Goal: Navigation & Orientation: Find specific page/section

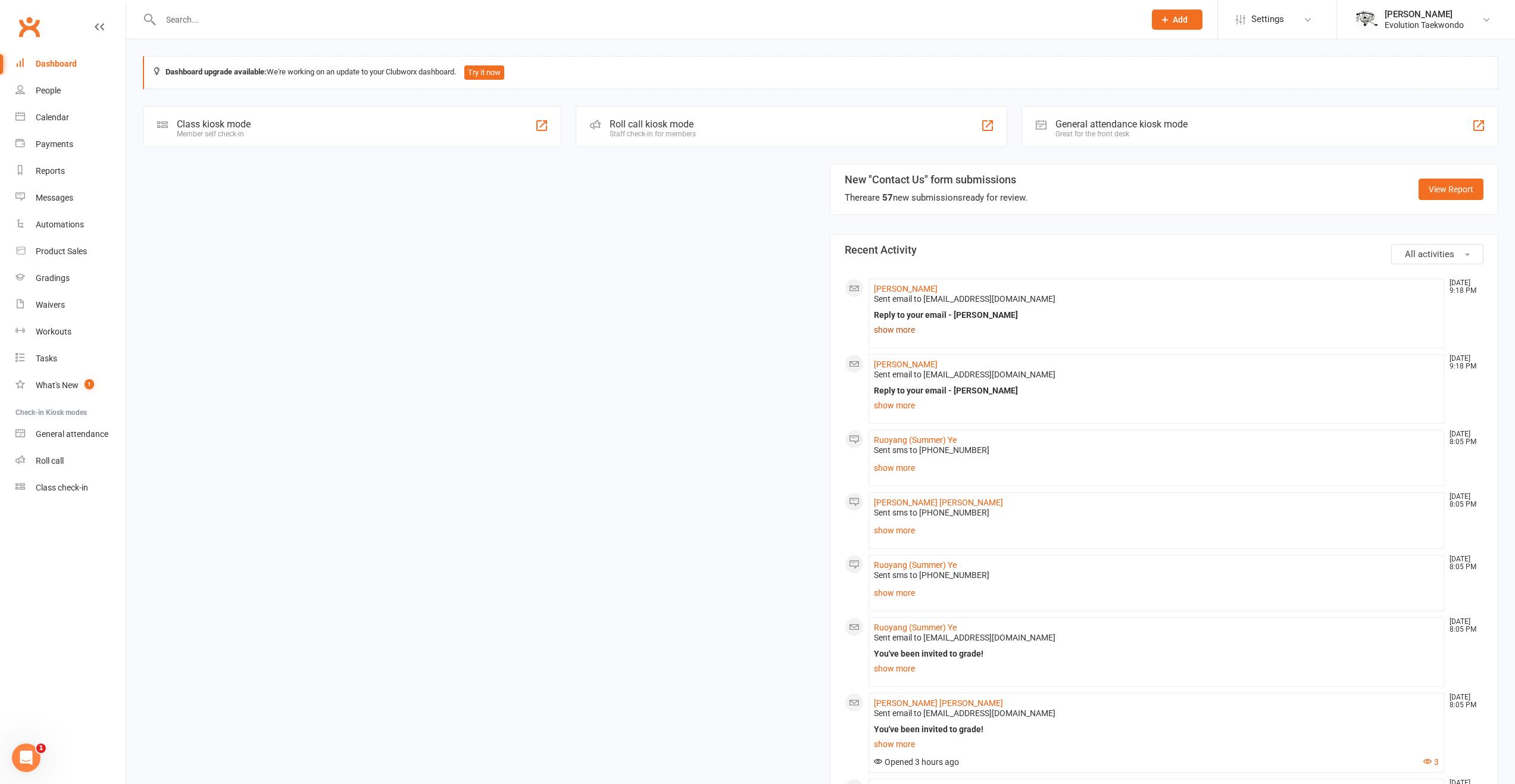
click at [902, 331] on link "show more" at bounding box center [1156, 330] width 565 height 17
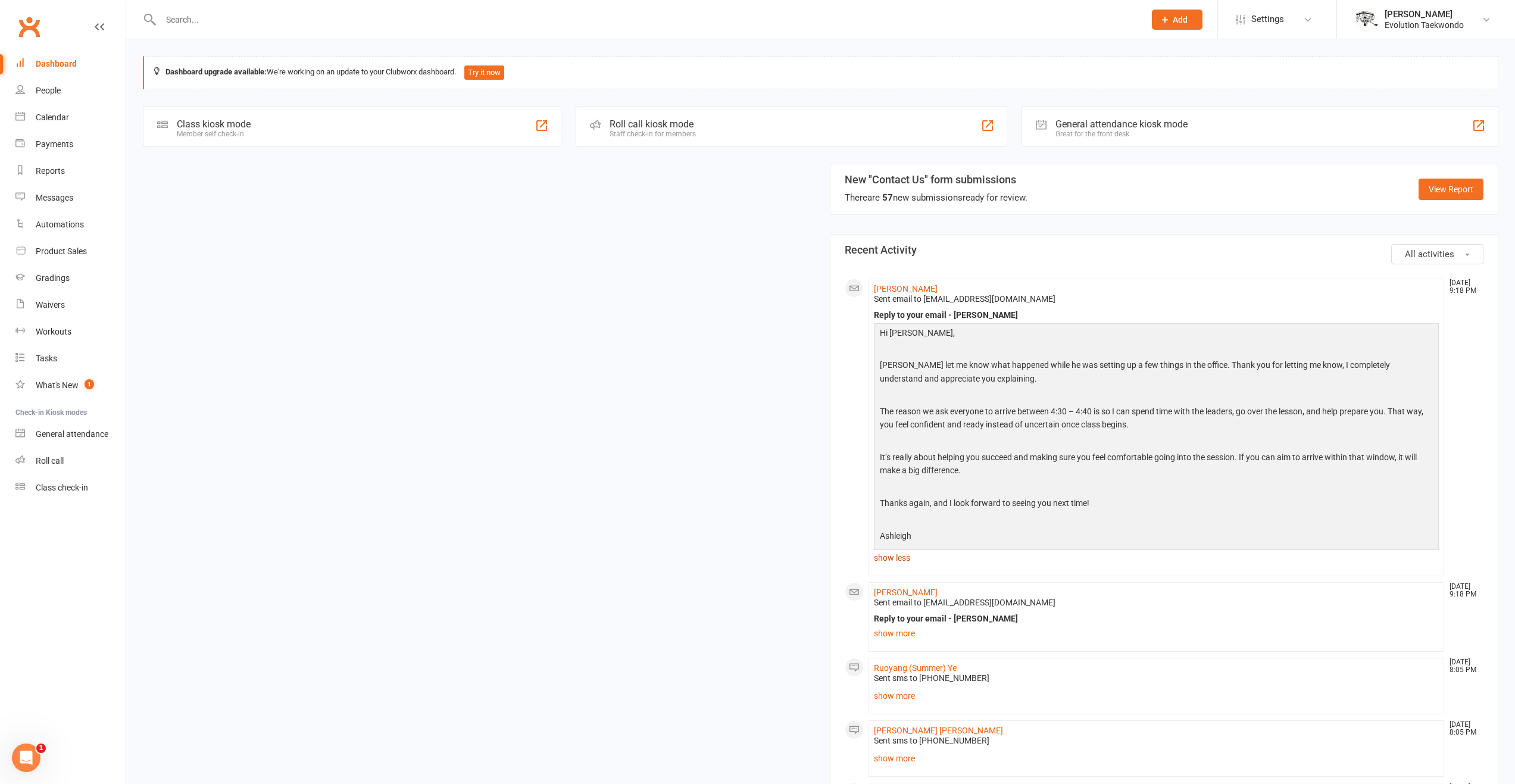
click at [896, 551] on link "show less" at bounding box center [1156, 557] width 565 height 17
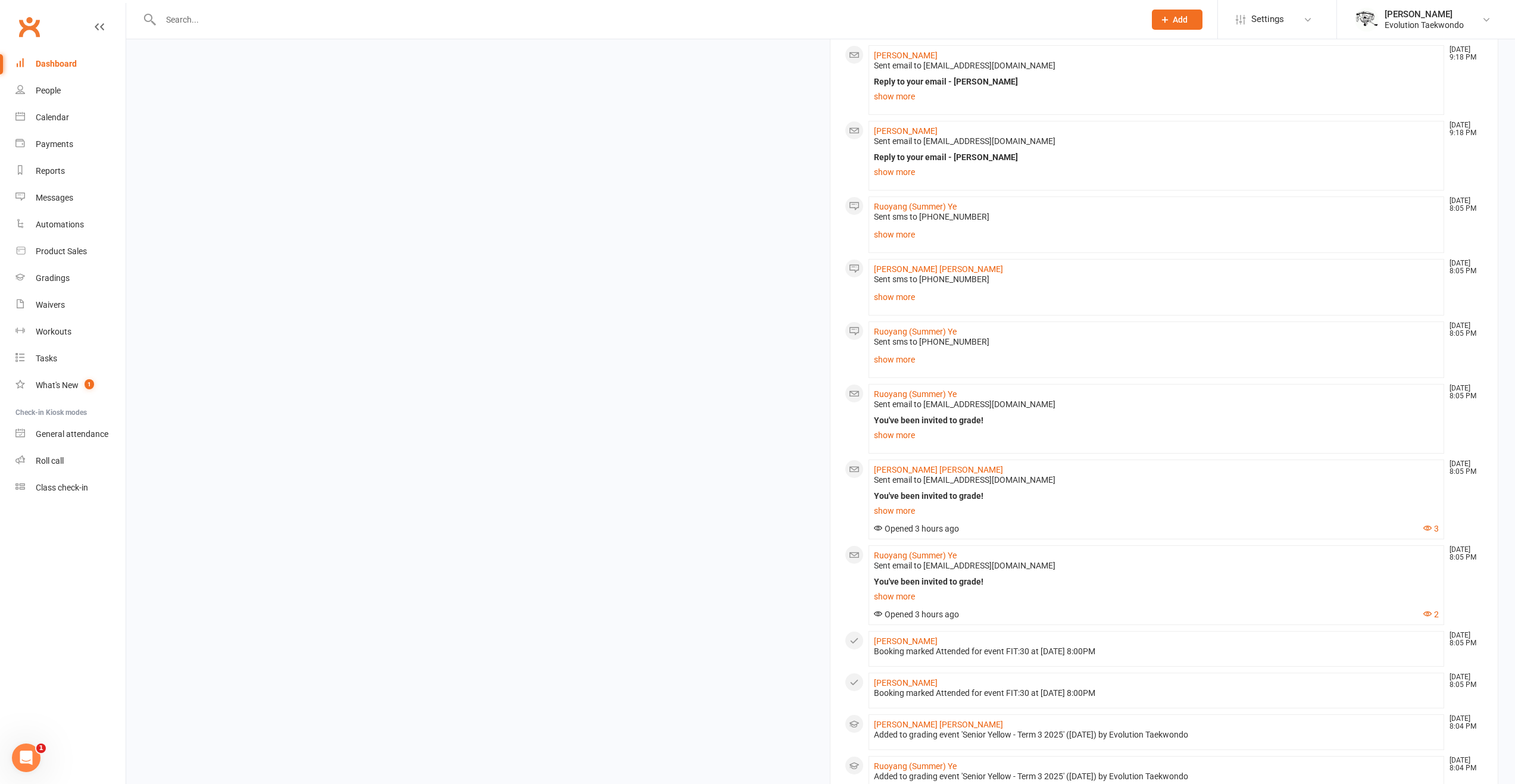
scroll to position [238, 0]
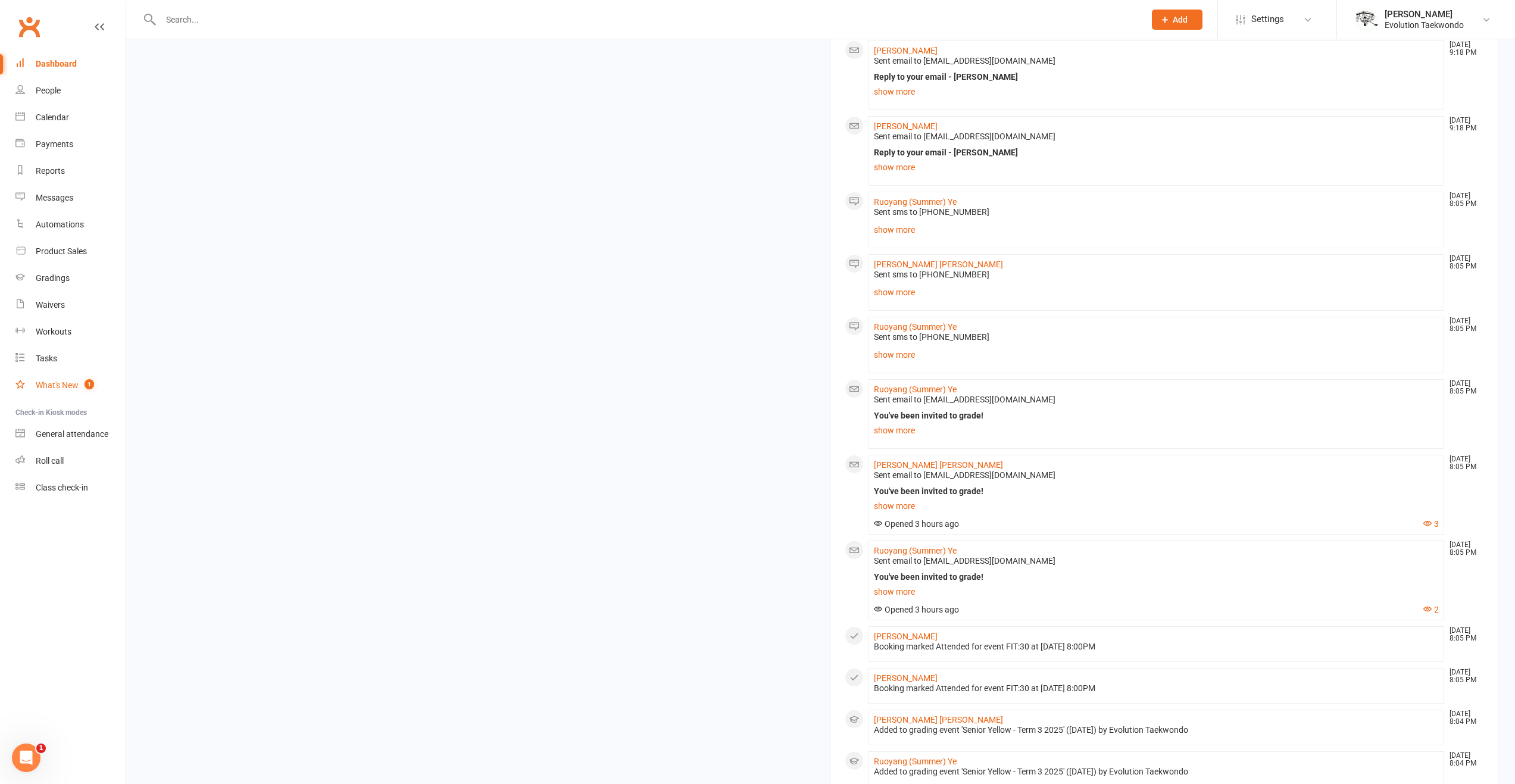
click at [64, 387] on div "What's New" at bounding box center [57, 385] width 43 height 9
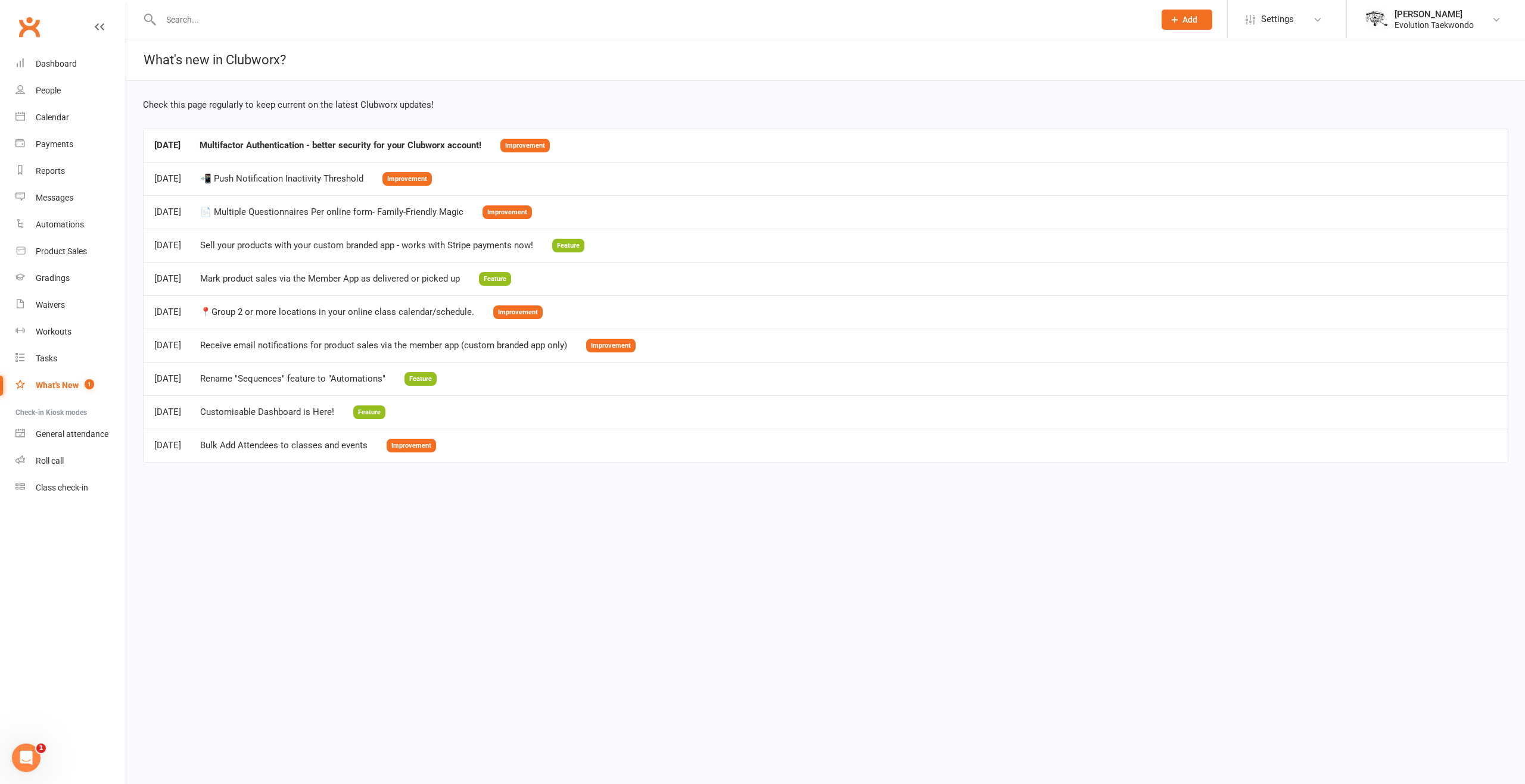
click at [20, 19] on link "Clubworx" at bounding box center [29, 27] width 30 height 30
